Goal: Information Seeking & Learning: Learn about a topic

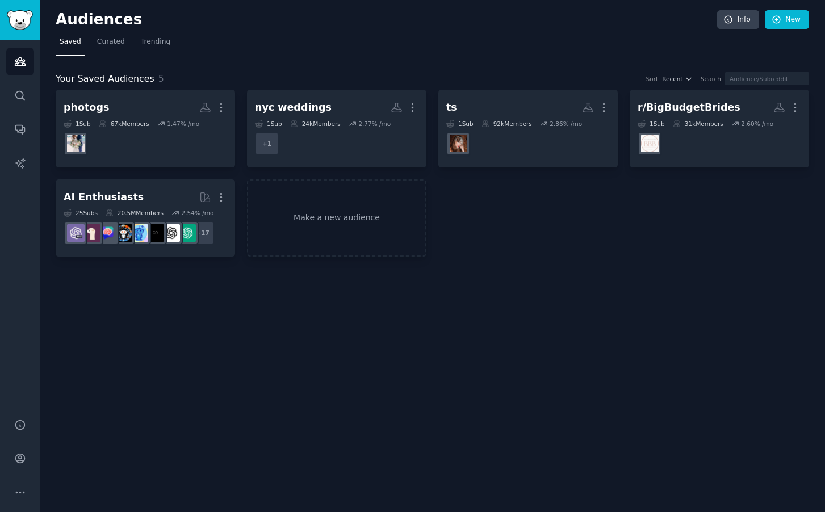
click at [21, 21] on img "Sidebar" at bounding box center [20, 20] width 26 height 20
click at [154, 44] on span "Trending" at bounding box center [156, 42] width 30 height 10
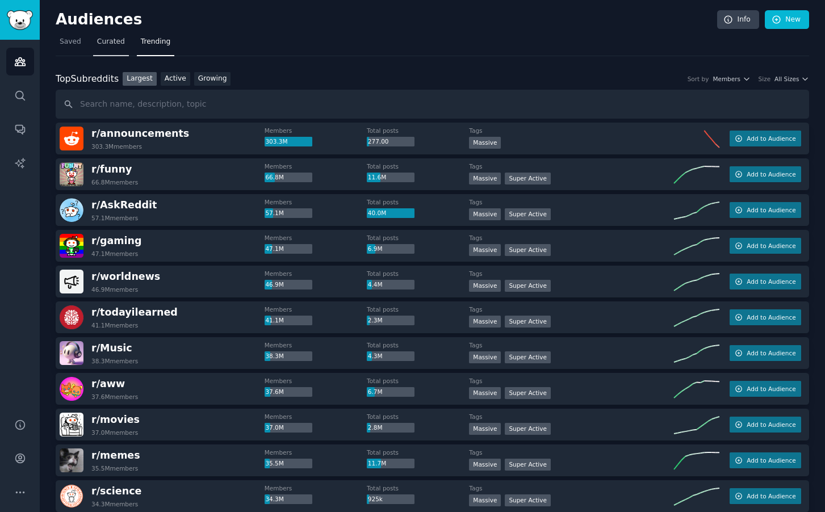
click at [111, 41] on span "Curated" at bounding box center [111, 42] width 28 height 10
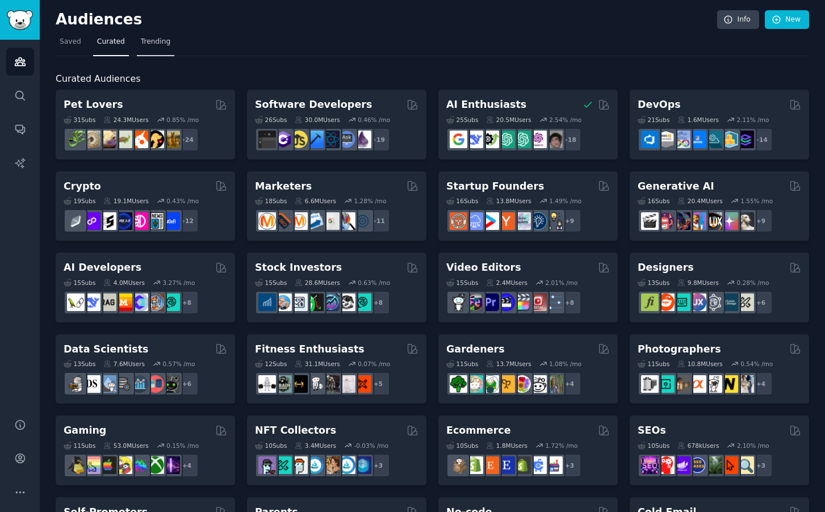
click at [156, 44] on span "Trending" at bounding box center [156, 42] width 30 height 10
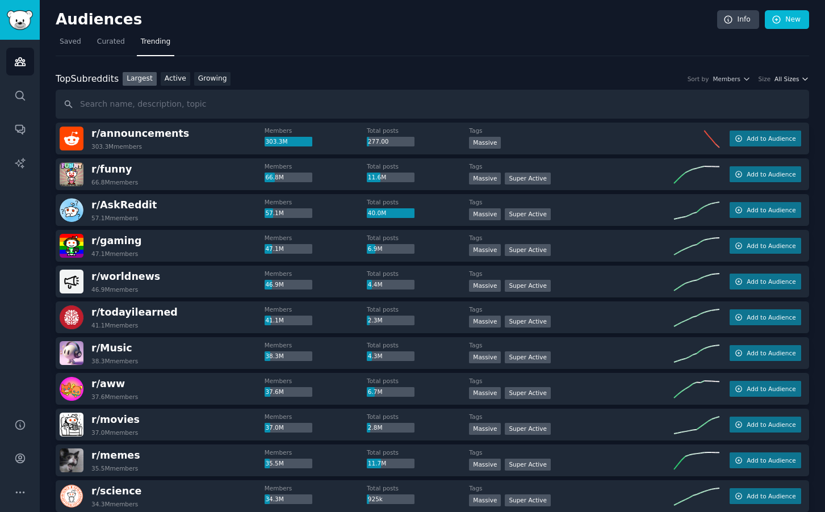
click at [801, 78] on icon "button" at bounding box center [805, 79] width 8 height 8
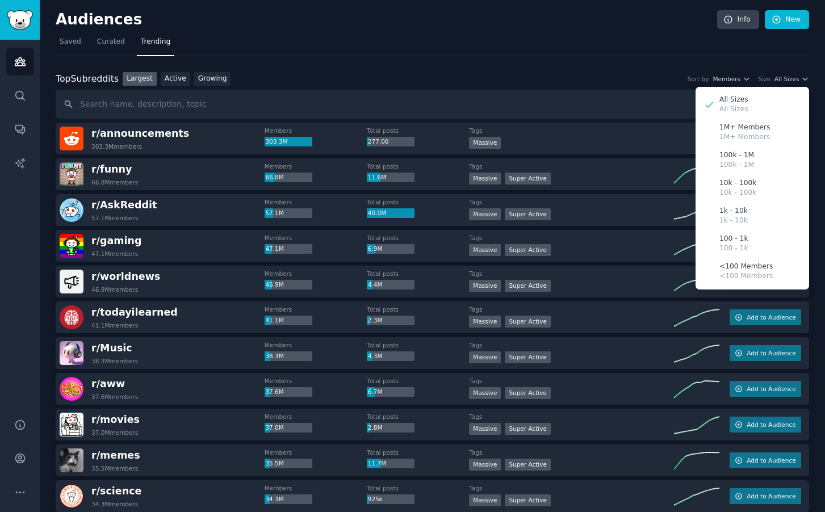
click at [406, 43] on nav "Saved Curated Trending" at bounding box center [432, 44] width 753 height 23
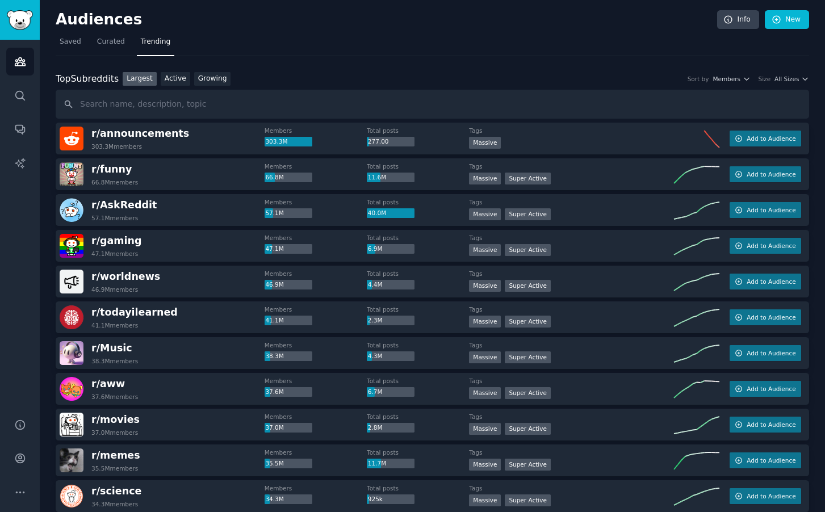
click at [407, 43] on nav "Saved Curated Trending" at bounding box center [432, 44] width 753 height 23
click at [19, 97] on icon "Sidebar" at bounding box center [20, 96] width 12 height 12
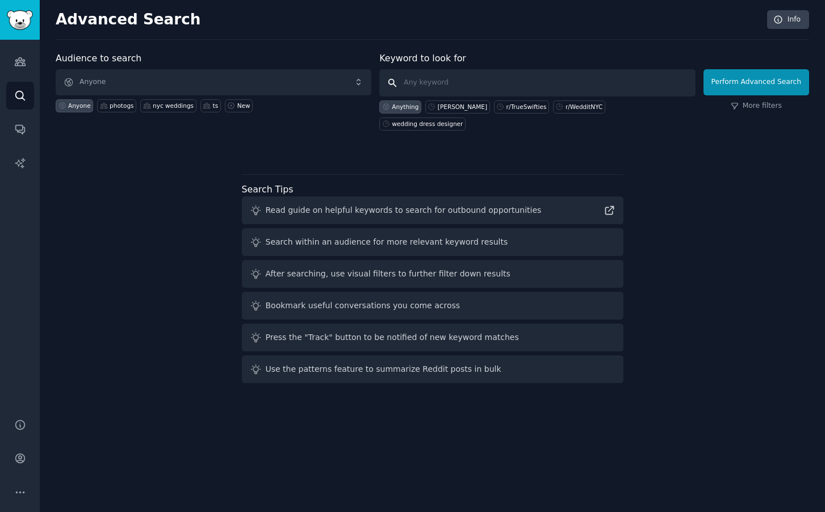
click at [460, 79] on input "text" at bounding box center [537, 82] width 316 height 27
type input "w"
type input "weddings dmv"
click button "Perform Advanced Search" at bounding box center [756, 82] width 106 height 26
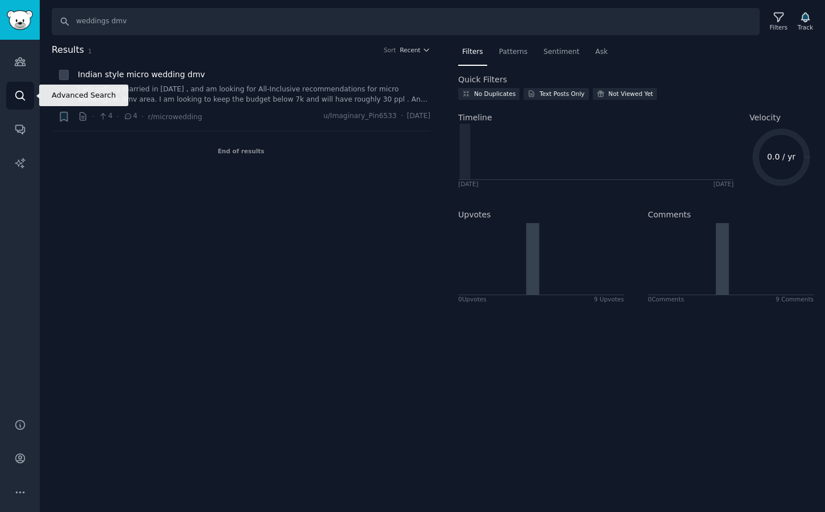
click at [19, 96] on icon "Sidebar" at bounding box center [20, 96] width 12 height 12
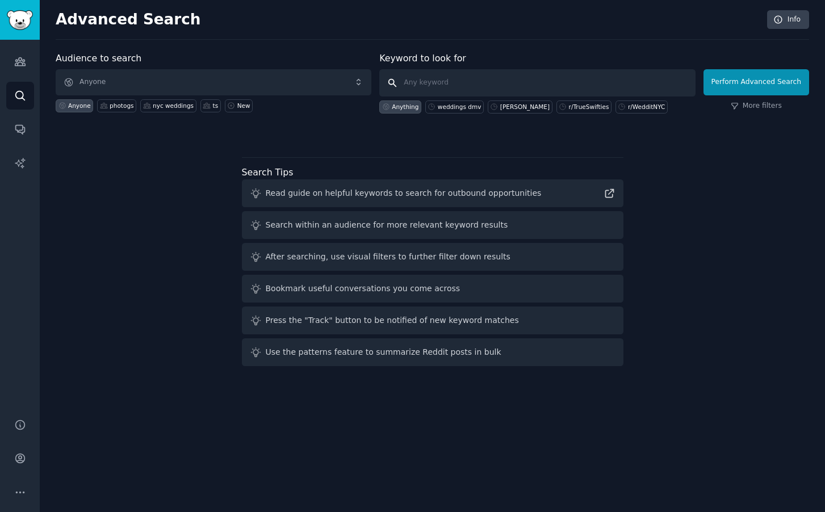
click at [468, 82] on input "text" at bounding box center [537, 82] width 316 height 27
click at [628, 106] on div "r/WedditNYC" at bounding box center [646, 107] width 37 height 8
type input "r/WedditNYC"
click at [741, 83] on button "Perform Advanced Search" at bounding box center [756, 82] width 106 height 26
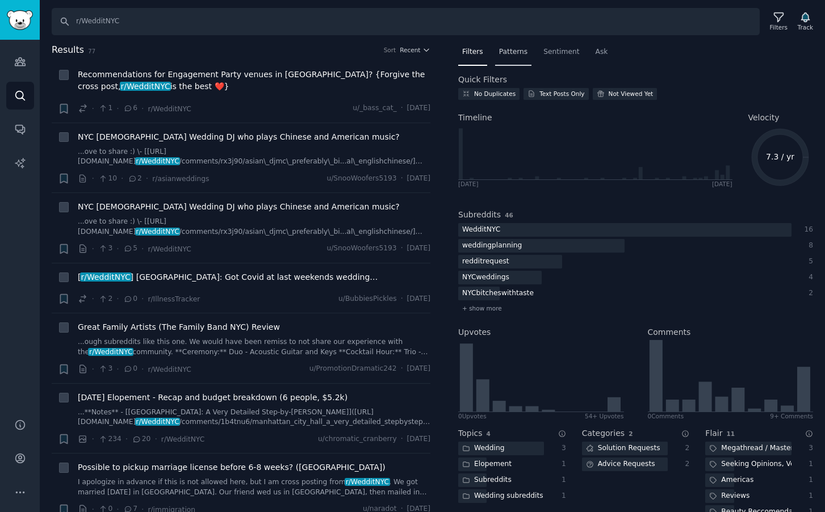
click at [516, 52] on span "Patterns" at bounding box center [513, 52] width 28 height 10
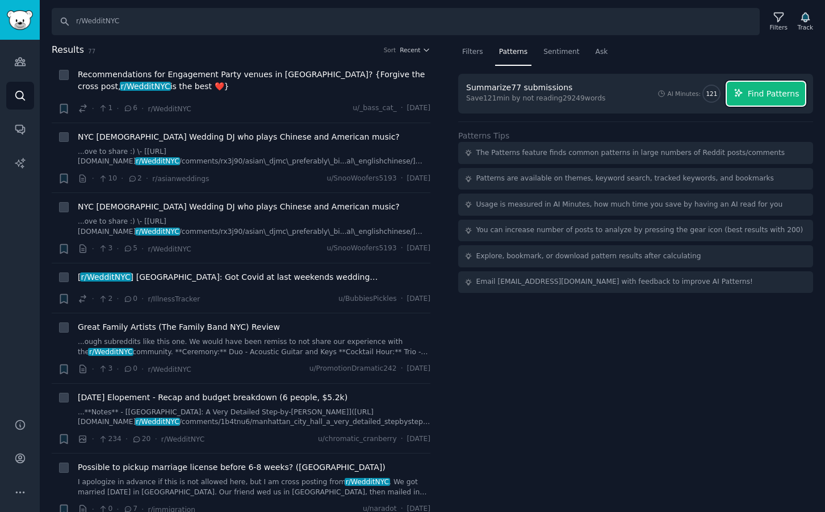
click at [775, 94] on span "Find Patterns" at bounding box center [773, 94] width 52 height 12
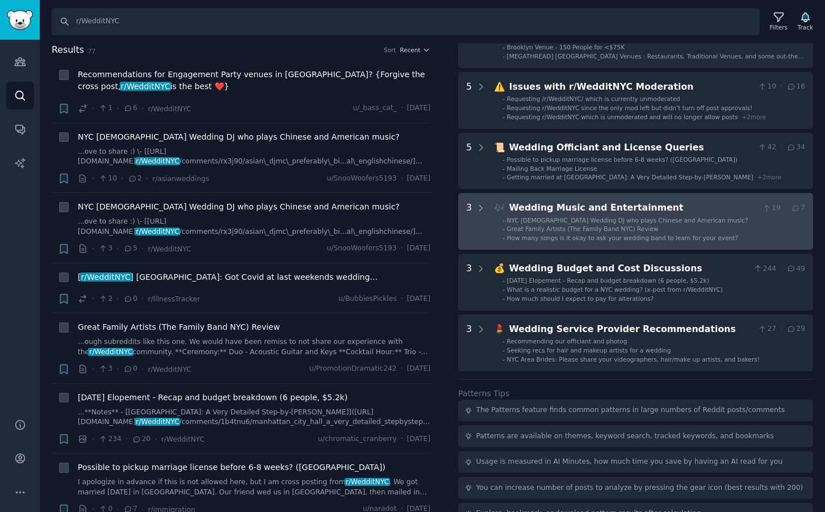
scroll to position [133, 0]
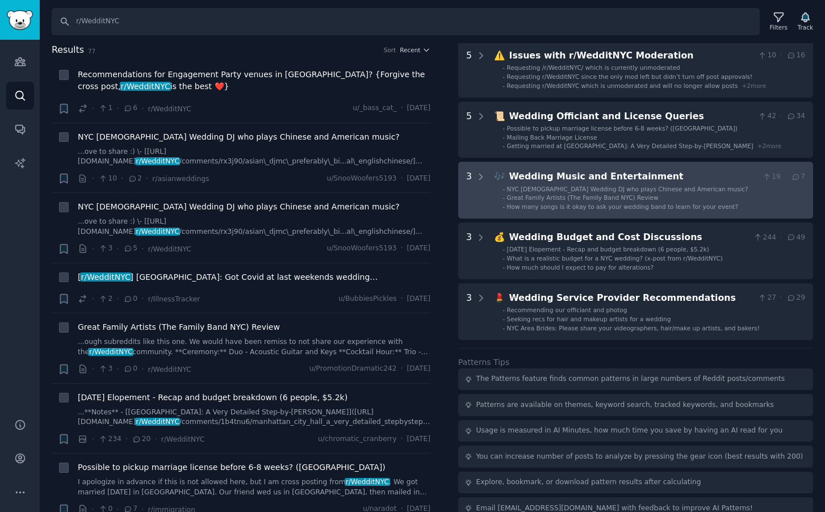
click at [585, 177] on div "Wedding Music and Entertainment" at bounding box center [633, 177] width 249 height 14
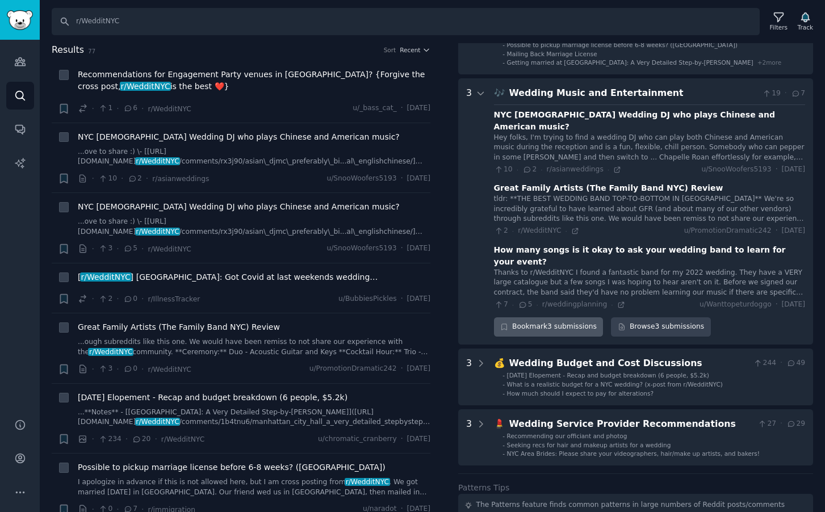
scroll to position [0, 0]
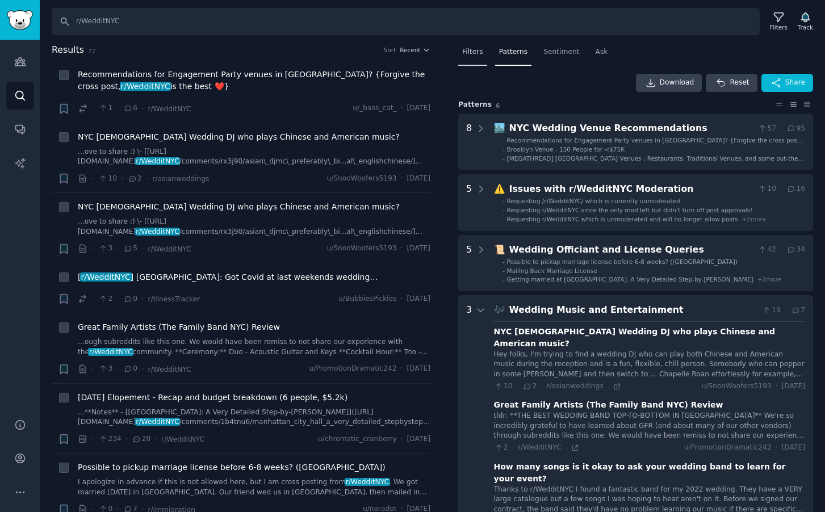
click at [474, 52] on span "Filters" at bounding box center [472, 52] width 21 height 10
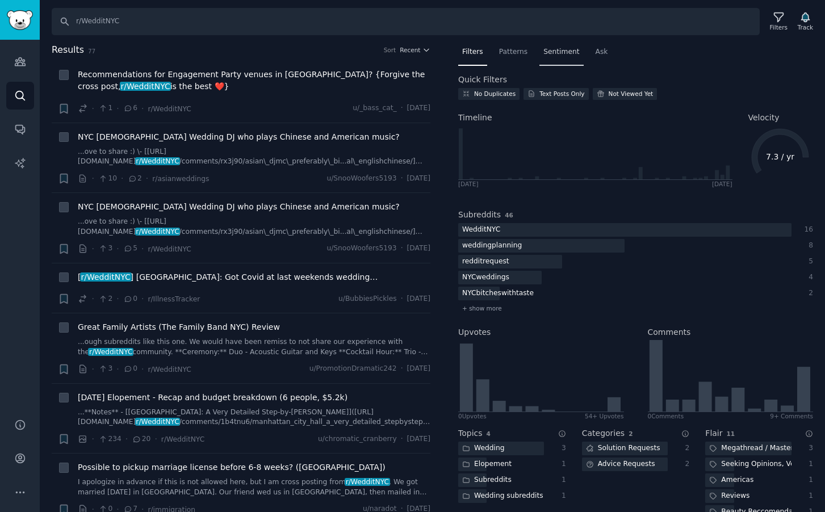
click at [565, 53] on span "Sentiment" at bounding box center [561, 52] width 36 height 10
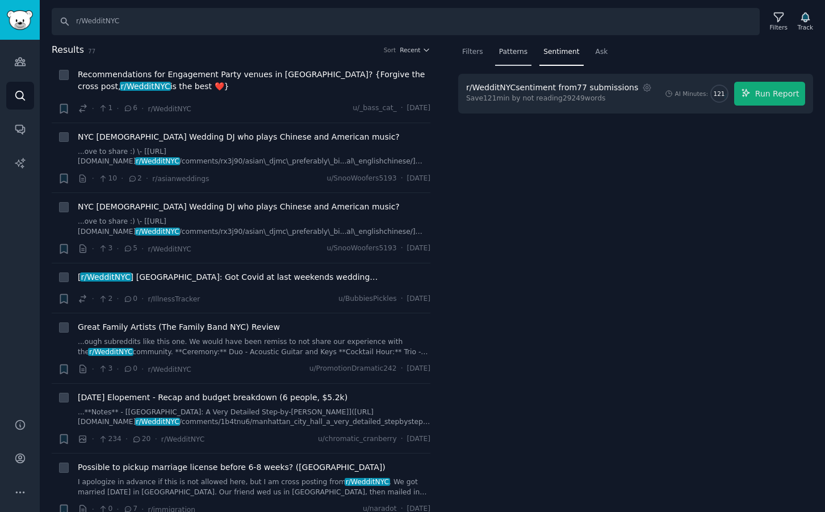
click at [514, 54] on span "Patterns" at bounding box center [513, 52] width 28 height 10
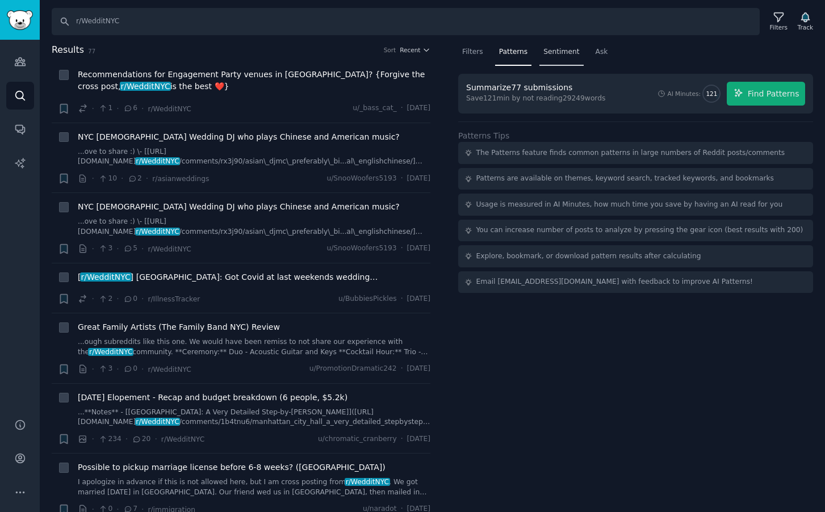
click at [571, 50] on span "Sentiment" at bounding box center [561, 52] width 36 height 10
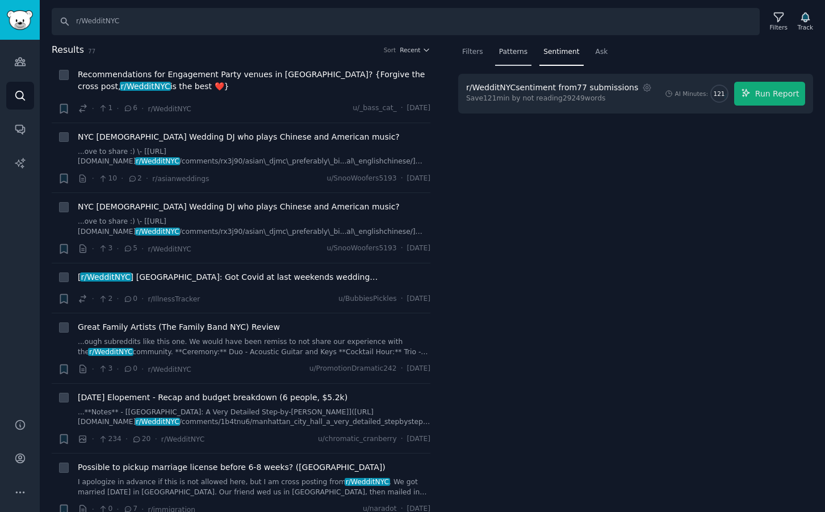
click at [517, 54] on span "Patterns" at bounding box center [513, 52] width 28 height 10
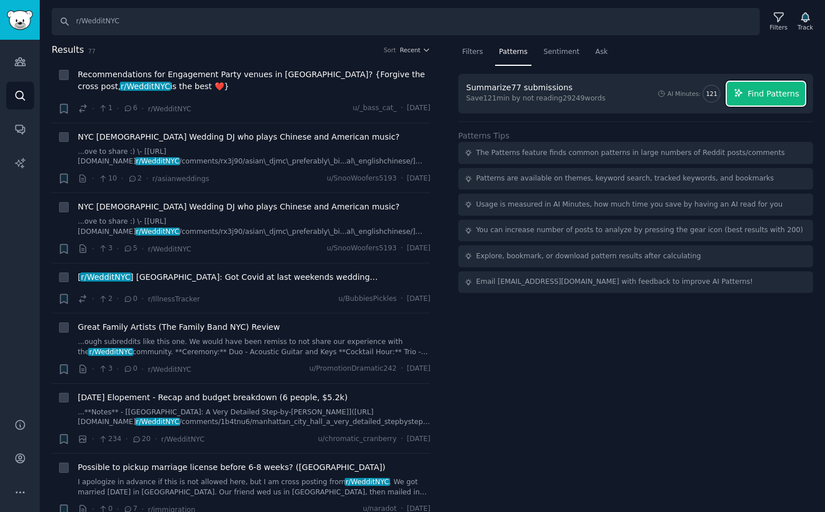
click at [765, 95] on span "Find Patterns" at bounding box center [773, 94] width 52 height 12
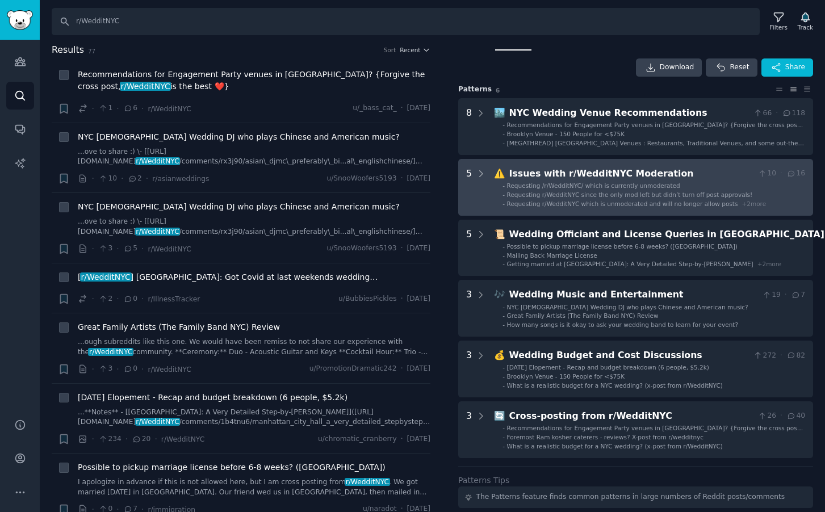
scroll to position [24, 0]
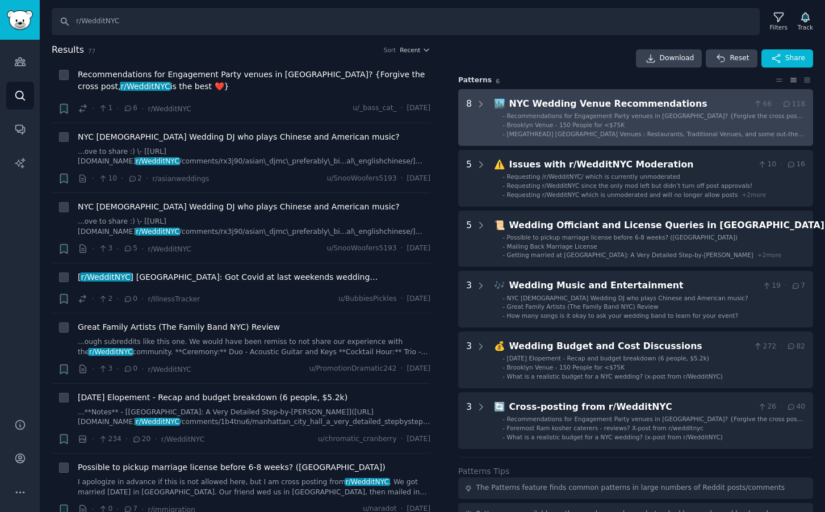
click at [619, 102] on div "NYC Wedding Venue Recommendations" at bounding box center [629, 104] width 240 height 14
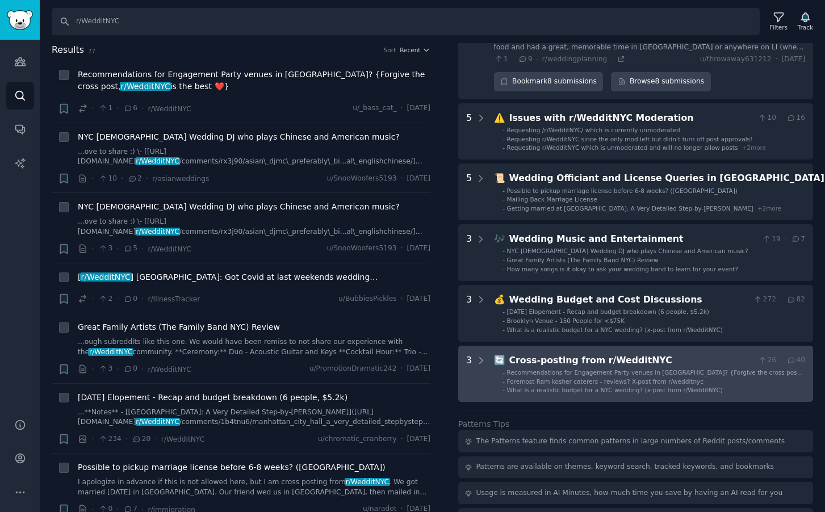
scroll to position [546, 0]
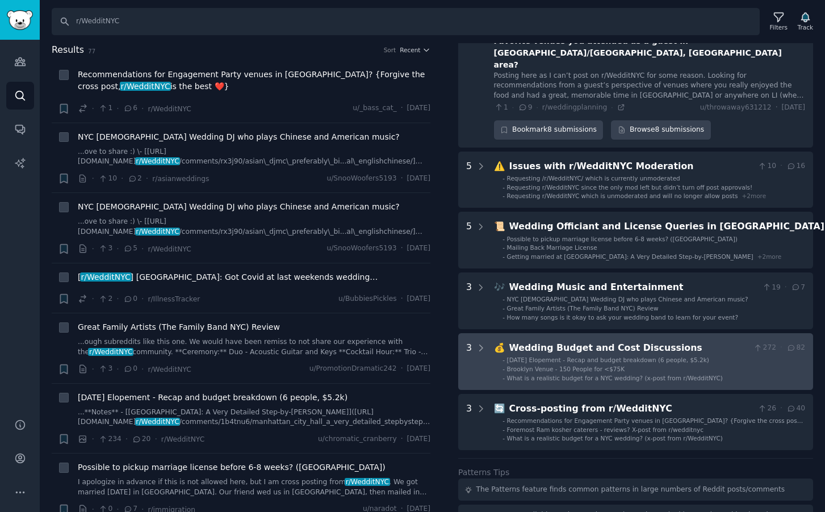
click at [612, 341] on div "Wedding Budget and Cost Discussions" at bounding box center [629, 348] width 240 height 14
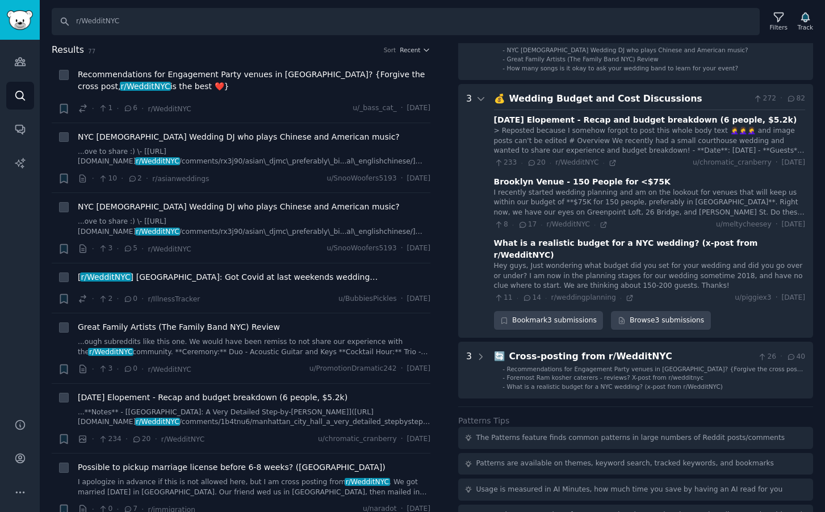
scroll to position [800, 0]
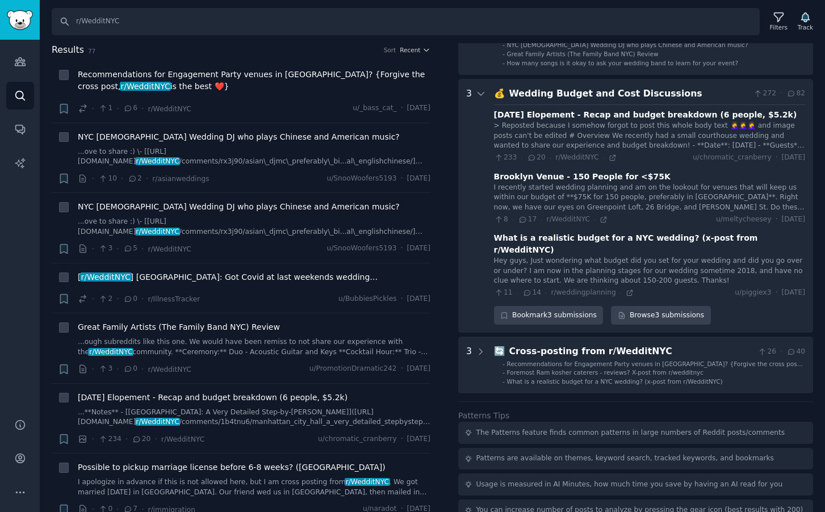
click at [609, 232] on div "What is a realistic budget for a NYC wedding? (x-post from r/WedditNYC)" at bounding box center [649, 244] width 311 height 24
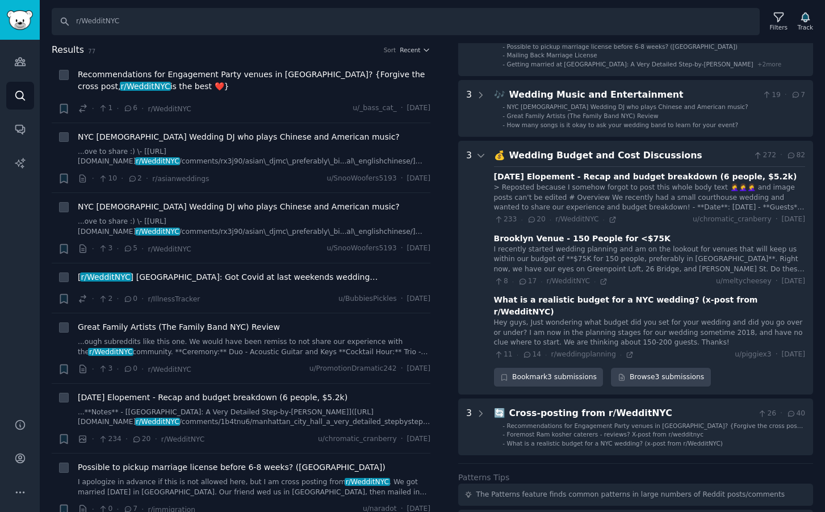
scroll to position [0, 0]
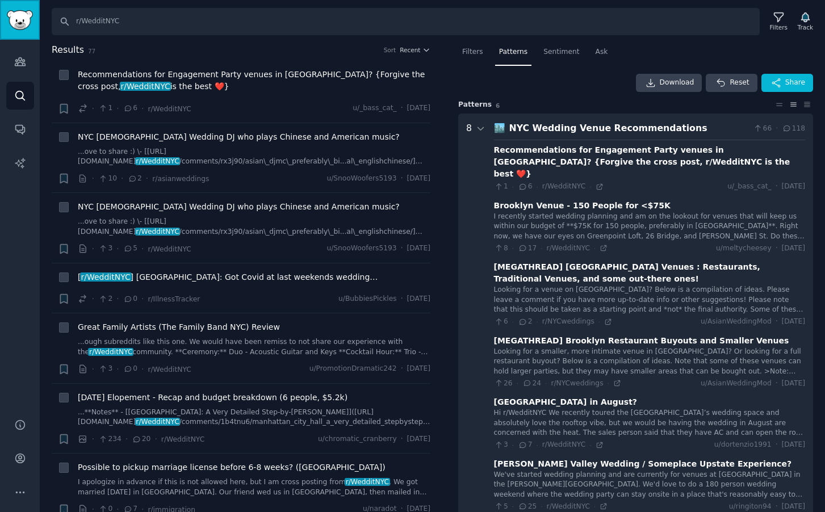
click at [18, 22] on img "Sidebar" at bounding box center [20, 20] width 26 height 20
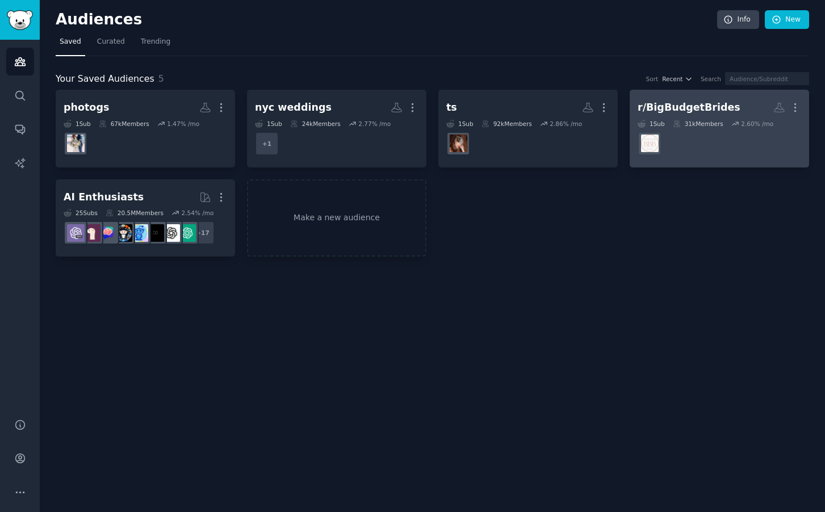
click at [705, 110] on div "r/BigBudgetBrides" at bounding box center [688, 107] width 103 height 14
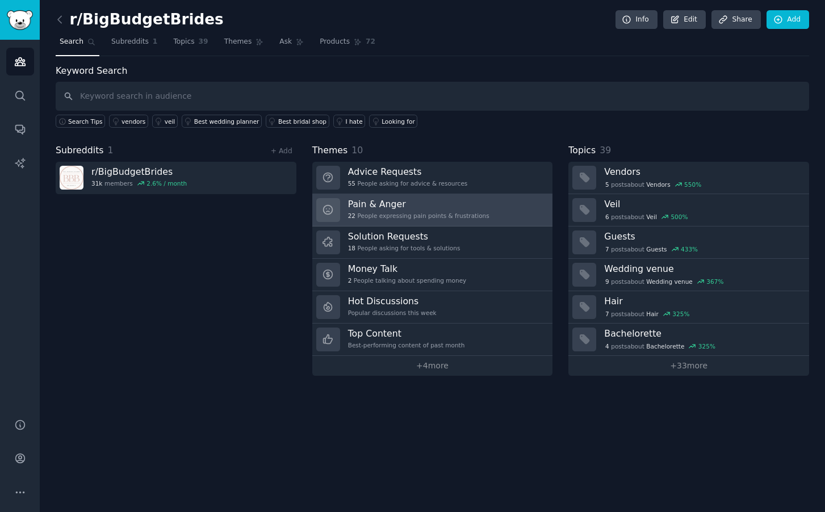
click at [420, 204] on h3 "Pain & Anger" at bounding box center [418, 204] width 141 height 12
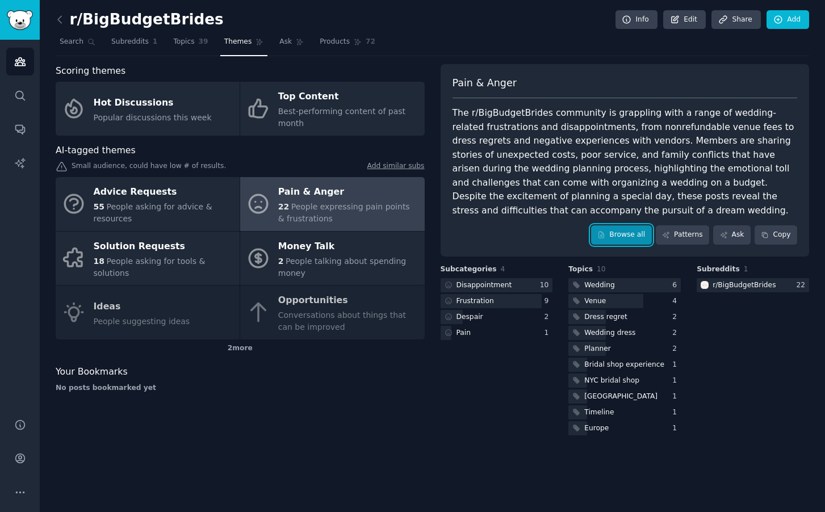
click at [623, 231] on link "Browse all" at bounding box center [621, 234] width 61 height 19
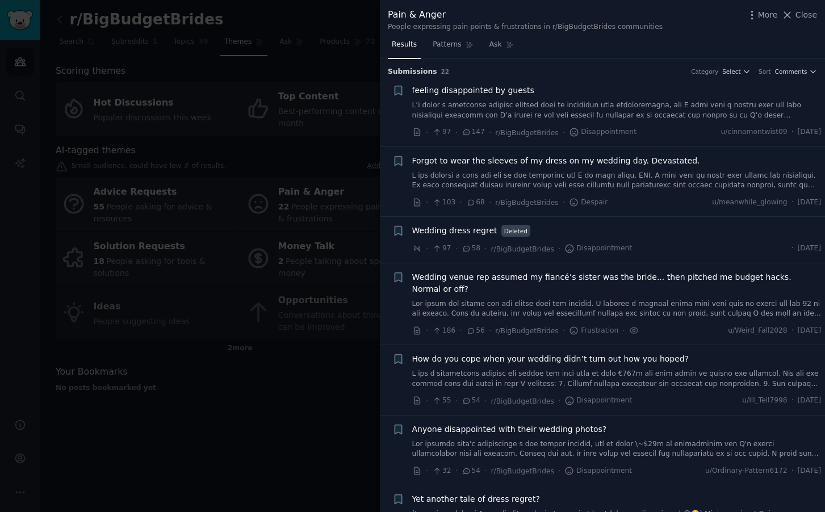
click at [607, 326] on span "Frustration" at bounding box center [593, 331] width 49 height 10
click at [443, 40] on span "Patterns" at bounding box center [446, 45] width 28 height 10
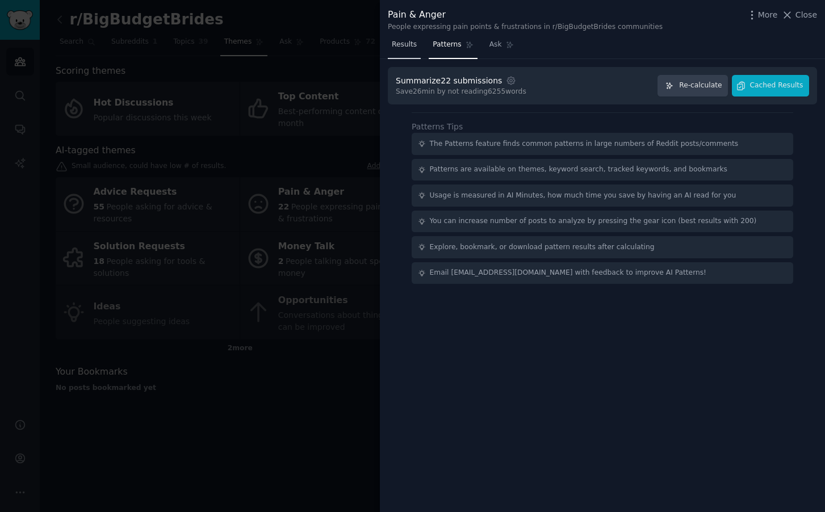
click at [405, 44] on span "Results" at bounding box center [404, 45] width 25 height 10
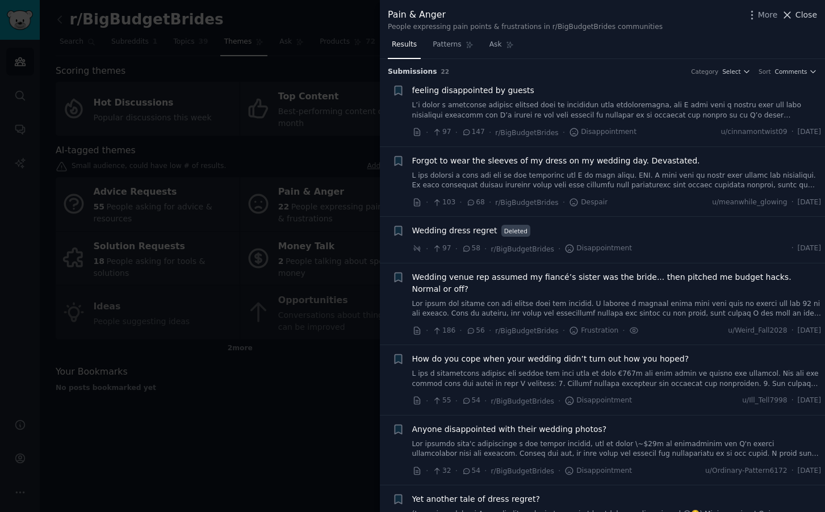
click at [792, 14] on icon at bounding box center [787, 15] width 12 height 12
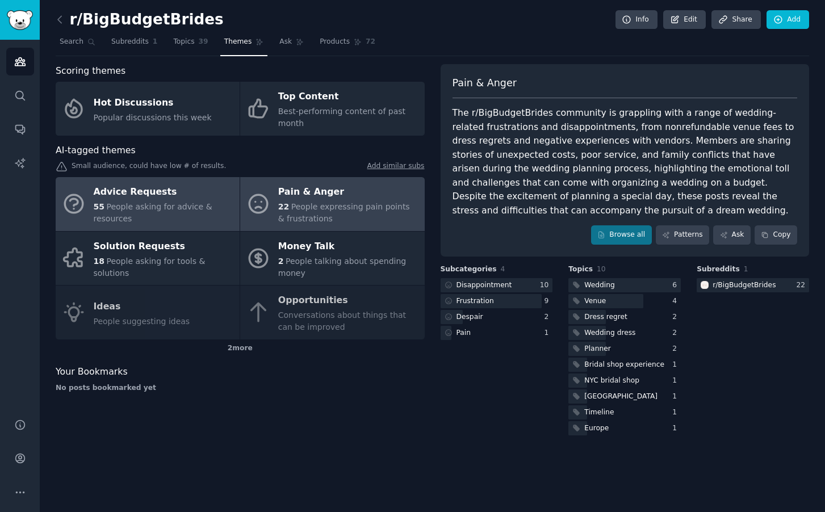
click at [142, 200] on div "Advice Requests" at bounding box center [164, 192] width 140 height 18
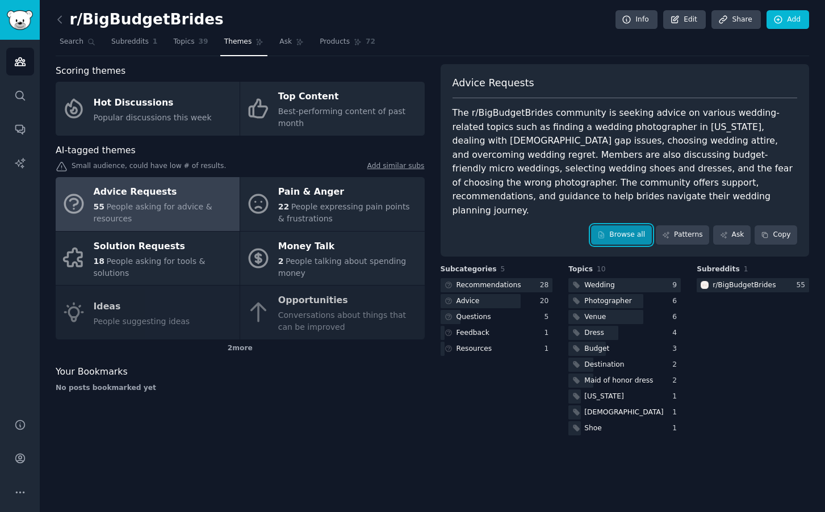
click at [626, 225] on link "Browse all" at bounding box center [621, 234] width 61 height 19
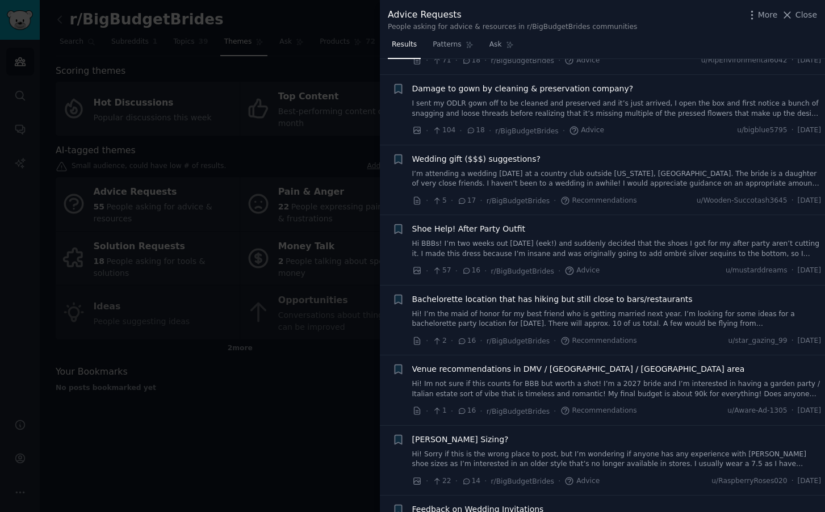
scroll to position [1367, 0]
